Goal: Find specific page/section: Find specific page/section

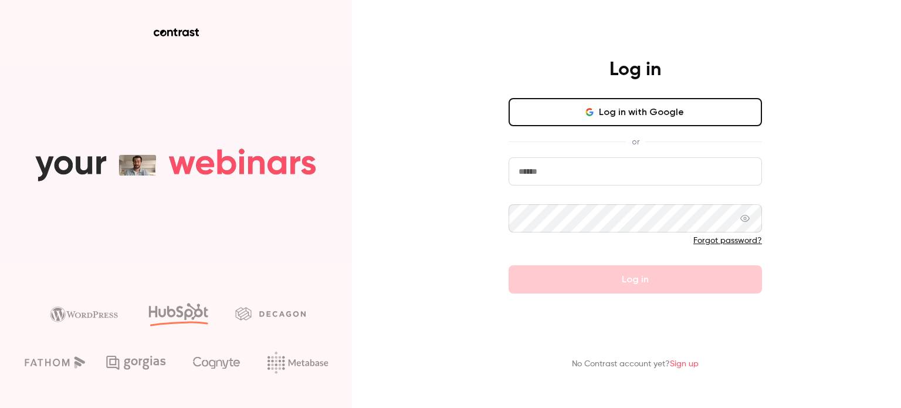
click at [601, 104] on button "Log in with Google" at bounding box center [635, 112] width 253 height 28
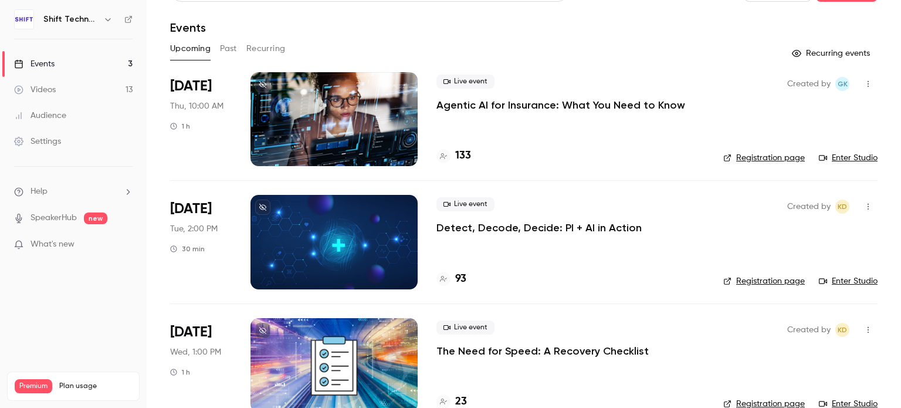
scroll to position [53, 0]
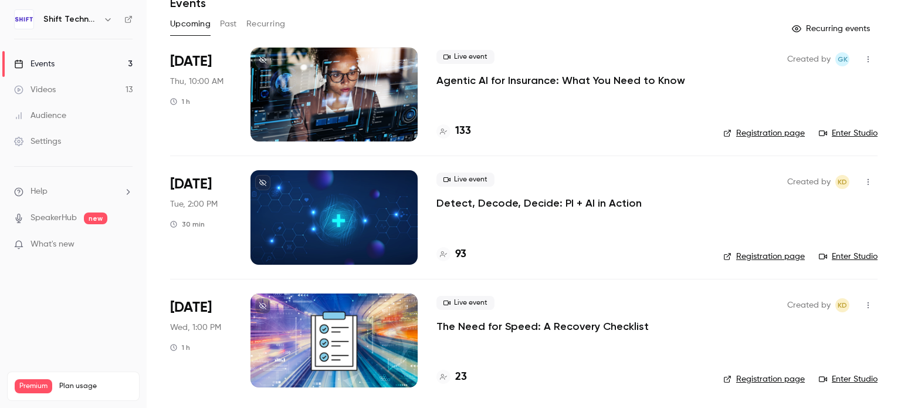
click at [384, 323] on div at bounding box center [334, 340] width 167 height 94
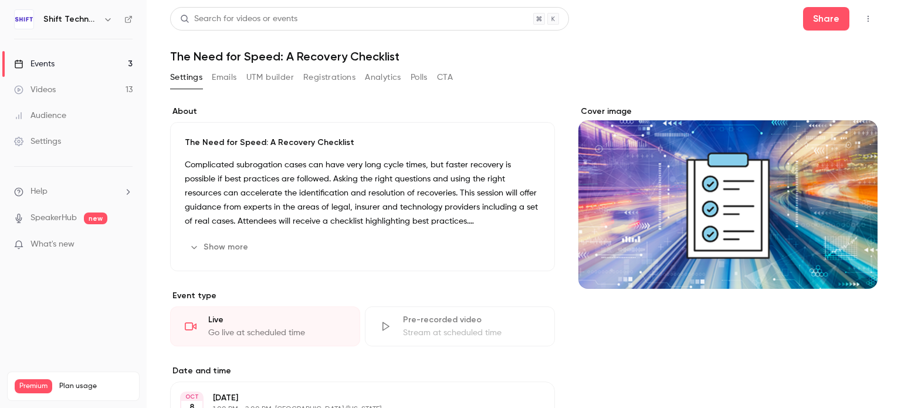
click at [37, 63] on div "Events" at bounding box center [34, 64] width 40 height 12
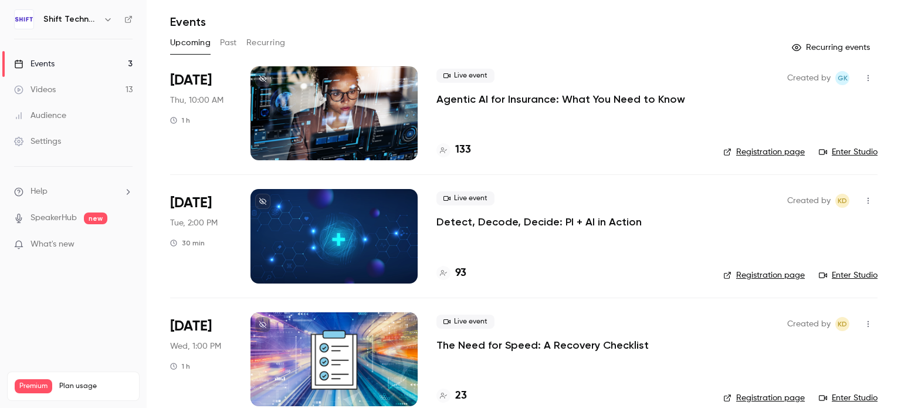
scroll to position [53, 0]
